Goal: Information Seeking & Learning: Learn about a topic

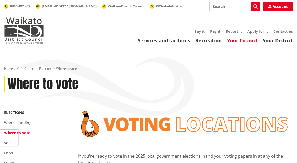
scroll to position [63, 0]
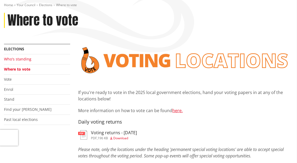
click at [22, 57] on link "Who's standing" at bounding box center [17, 58] width 27 height 5
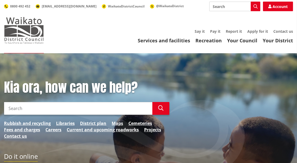
click at [26, 29] on img at bounding box center [24, 30] width 40 height 27
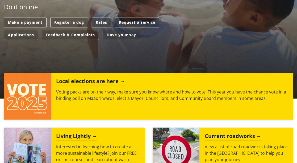
scroll to position [150, 0]
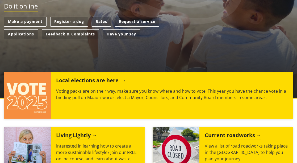
click at [112, 78] on h2 "Local elections are here" at bounding box center [90, 81] width 69 height 8
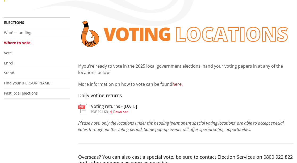
scroll to position [100, 0]
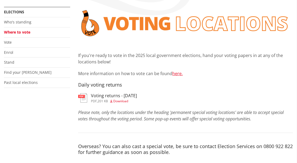
click at [122, 101] on span "Download" at bounding box center [120, 101] width 15 height 5
